Goal: Complete application form

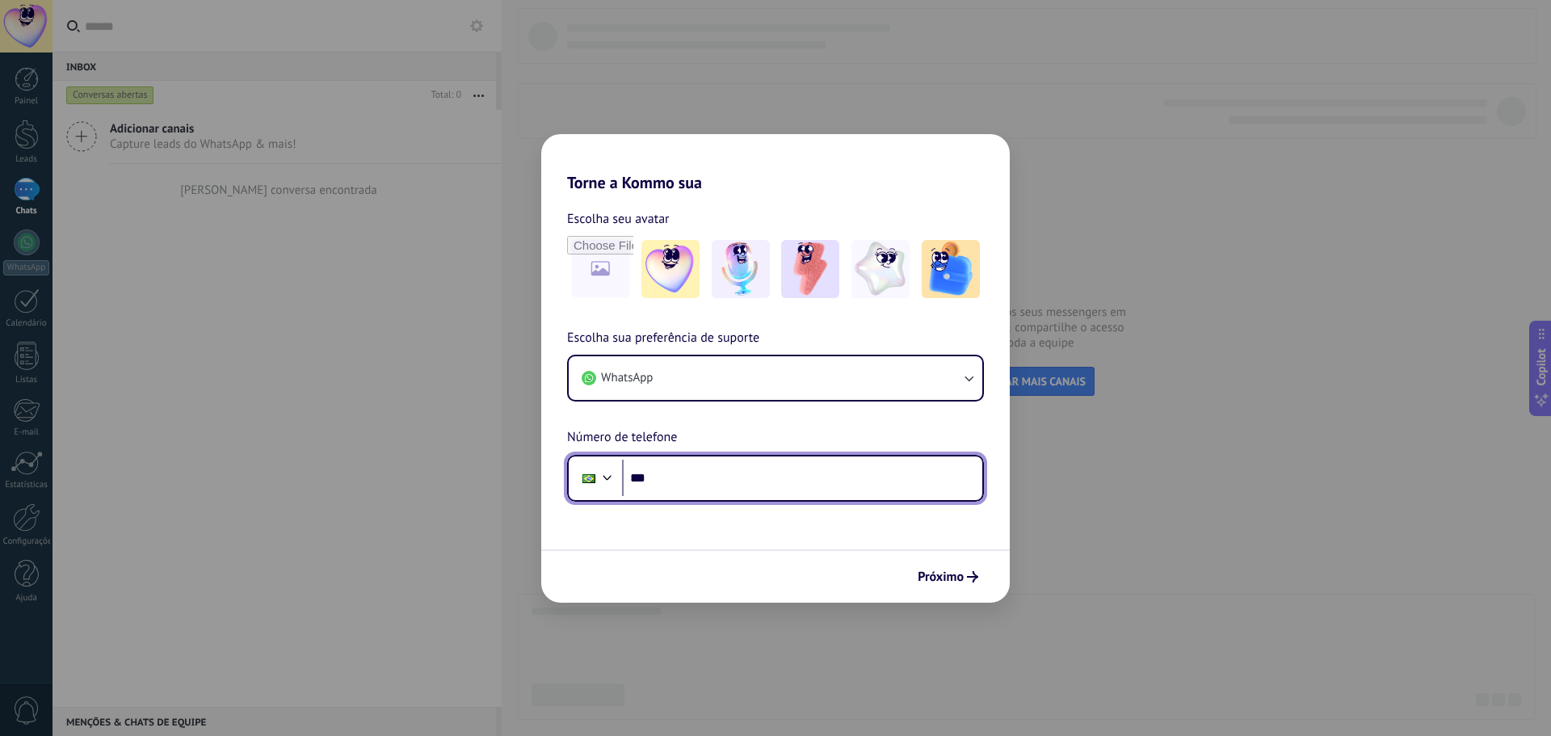
click at [700, 491] on input "***" at bounding box center [802, 478] width 360 height 37
type input "**********"
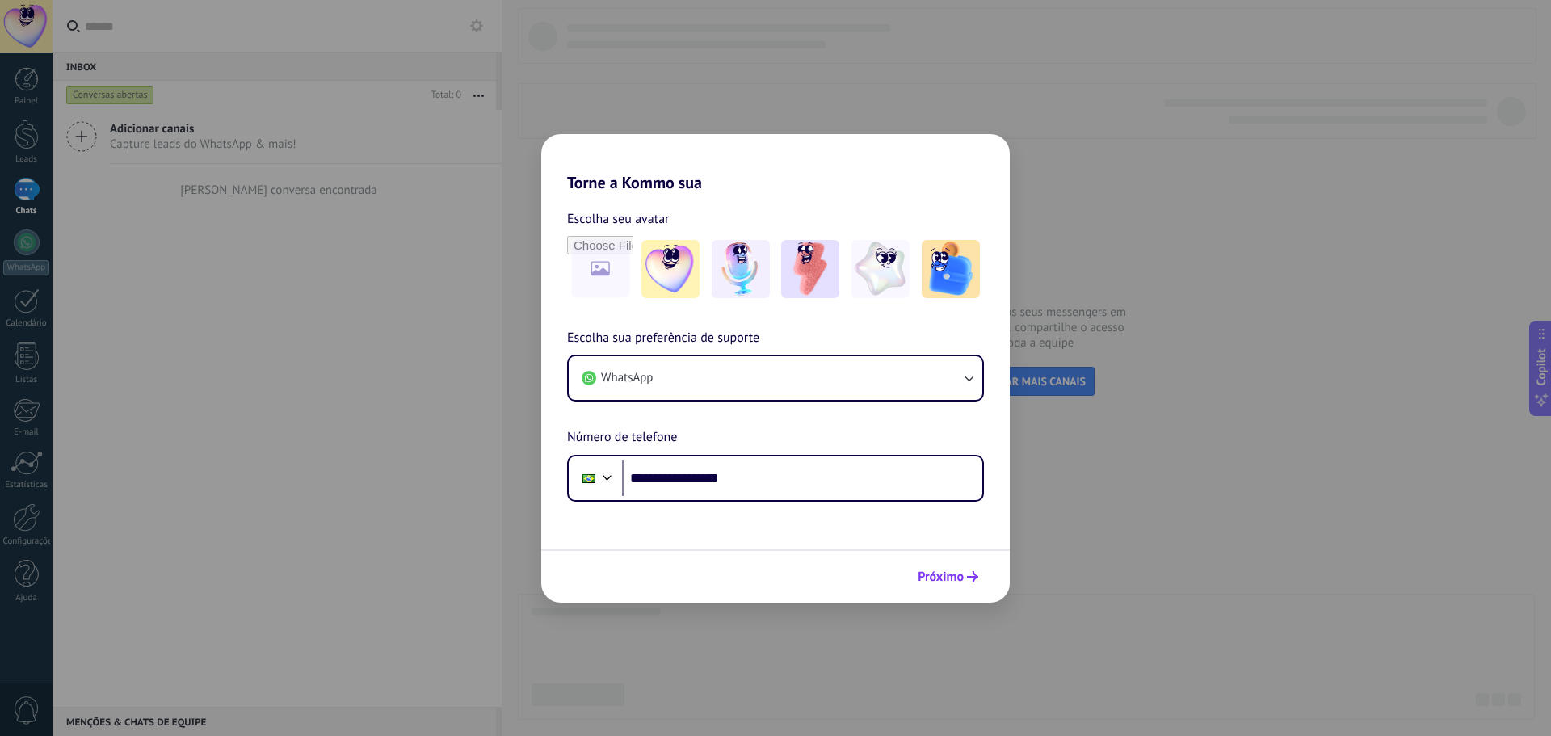
click at [963, 580] on span "Próximo" at bounding box center [941, 576] width 46 height 11
